Goal: Transaction & Acquisition: Purchase product/service

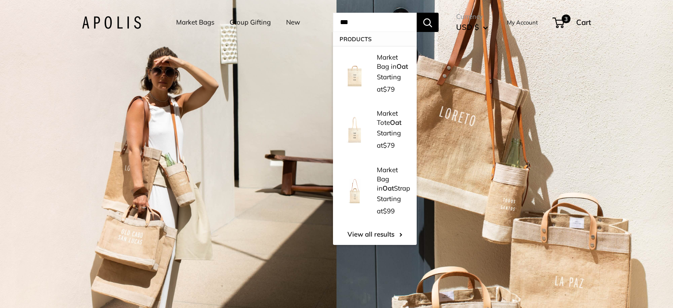
type input "***"
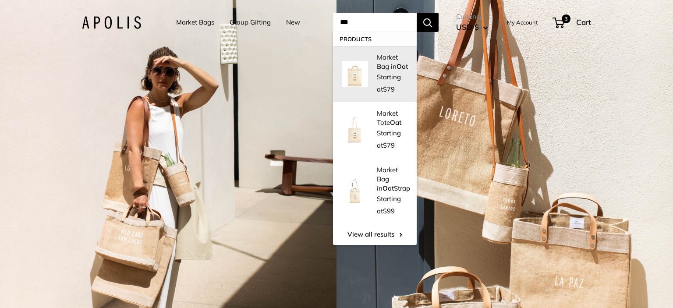
click at [381, 61] on p "Market Bag in [GEOGRAPHIC_DATA]" at bounding box center [392, 62] width 31 height 18
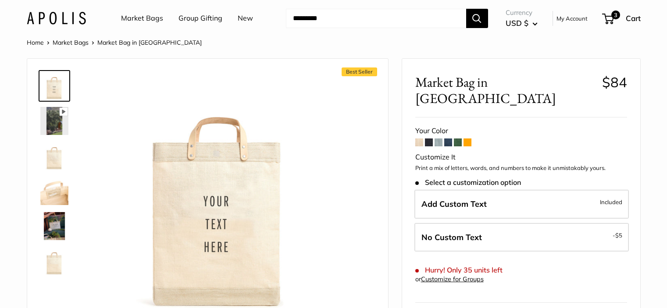
click at [487, 190] on label "Add Custom Text Included" at bounding box center [521, 204] width 214 height 29
click at [296, 159] on input "Line 1" at bounding box center [333, 162] width 118 height 19
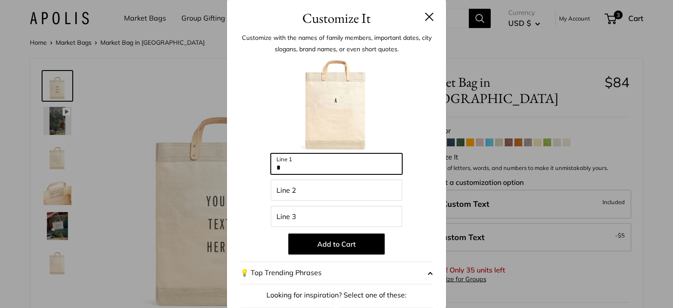
type input "*"
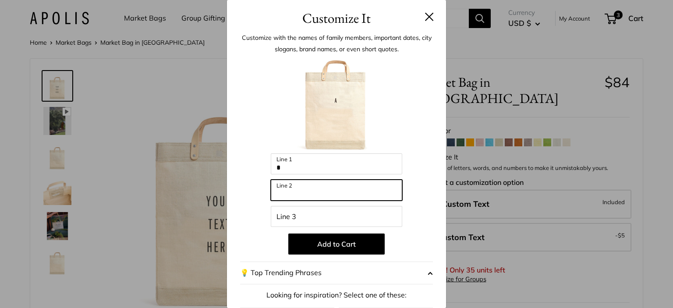
click at [297, 182] on input "Line 2" at bounding box center [337, 190] width 132 height 21
type input "*"
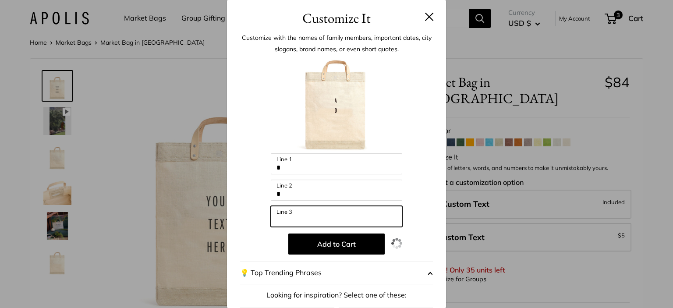
click at [288, 217] on input "Line 3" at bounding box center [337, 216] width 132 height 21
type input "*"
click at [331, 245] on button "Add to Cart" at bounding box center [336, 244] width 96 height 21
